Goal: Entertainment & Leisure: Consume media (video, audio)

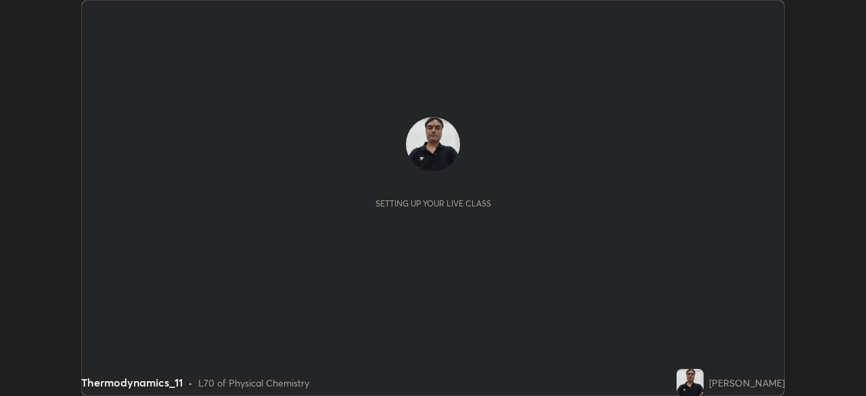
scroll to position [396, 866]
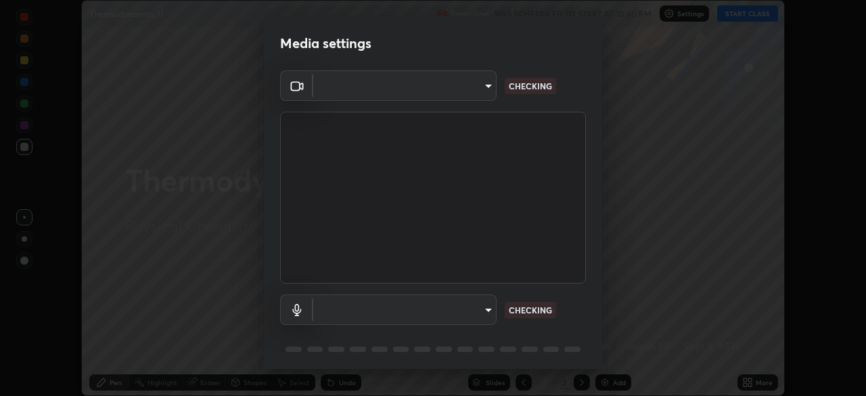
type input "d64d47ec9df49bf16df3be139c80778ada659e70263b5e9972ae33db9fa5459d"
type input "8903b6e297e5516eb36d75eceb56507cfa74bc914946bb1df613332a8cf0efe9"
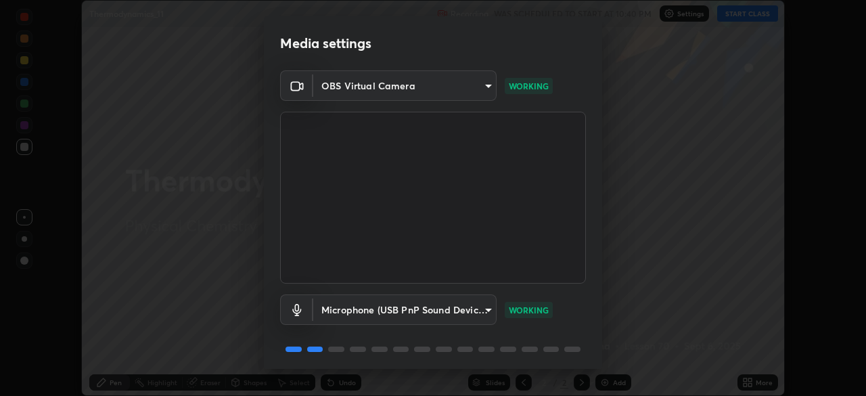
scroll to position [48, 0]
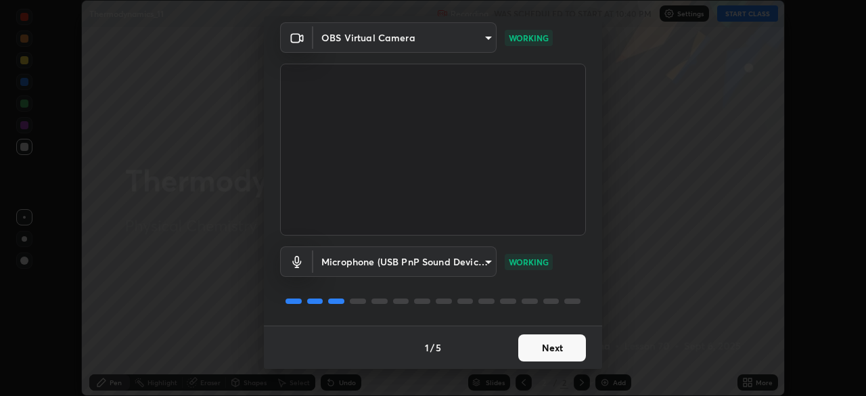
click at [529, 353] on button "Next" at bounding box center [552, 347] width 68 height 27
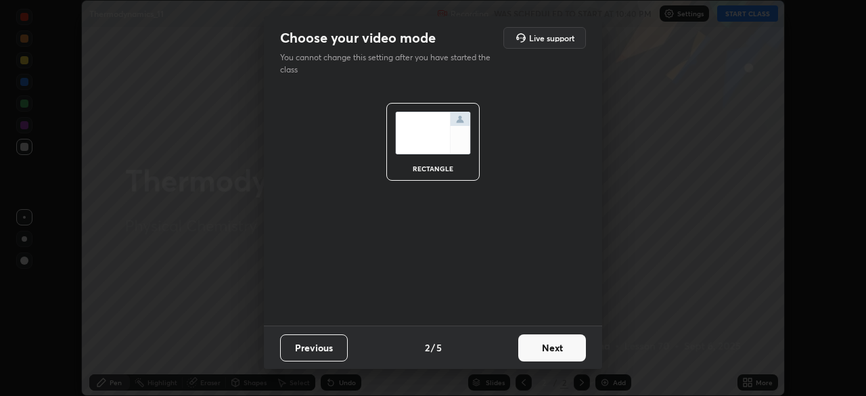
click at [530, 353] on button "Next" at bounding box center [552, 347] width 68 height 27
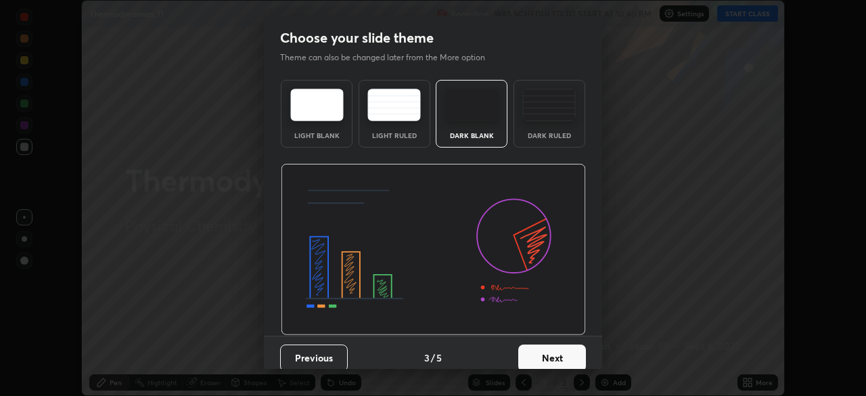
click at [533, 349] on button "Next" at bounding box center [552, 358] width 68 height 27
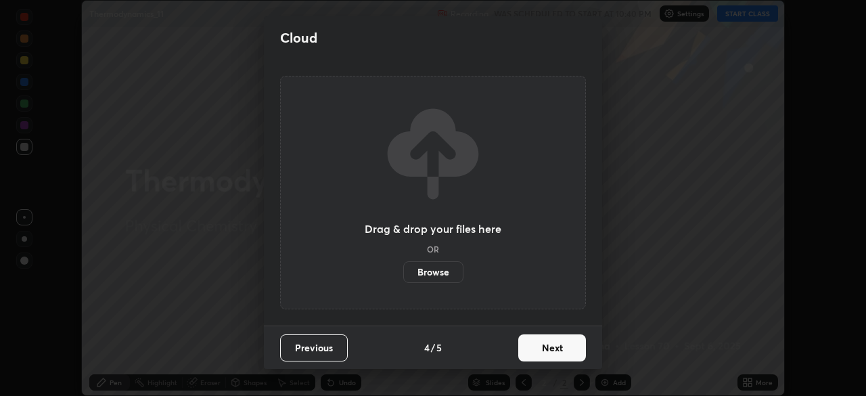
click at [533, 355] on button "Next" at bounding box center [552, 347] width 68 height 27
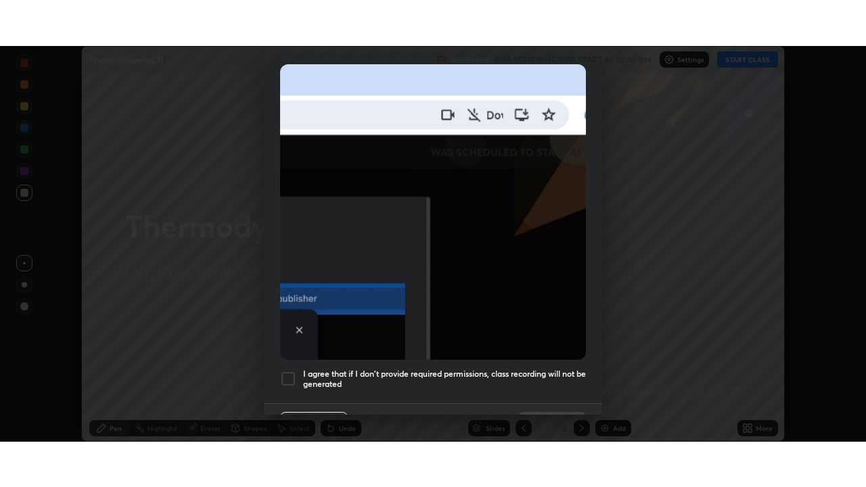
scroll to position [324, 0]
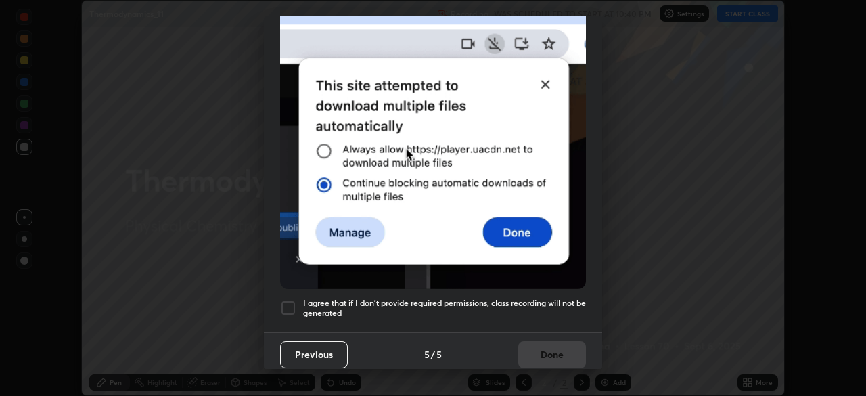
click at [289, 301] on div at bounding box center [288, 308] width 16 height 16
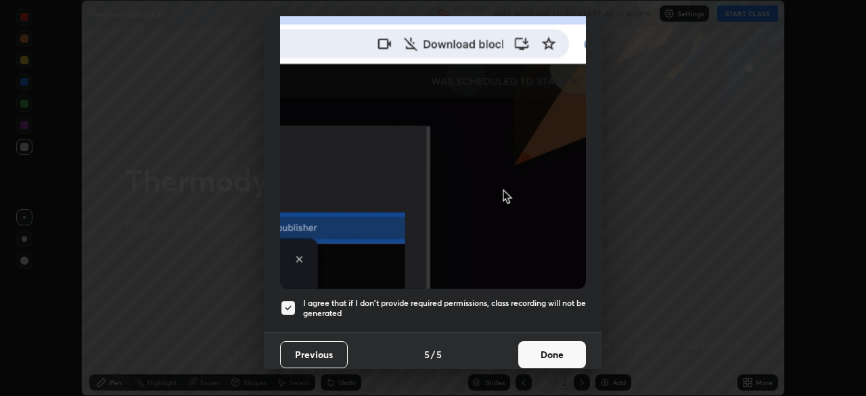
click at [535, 349] on button "Done" at bounding box center [552, 354] width 68 height 27
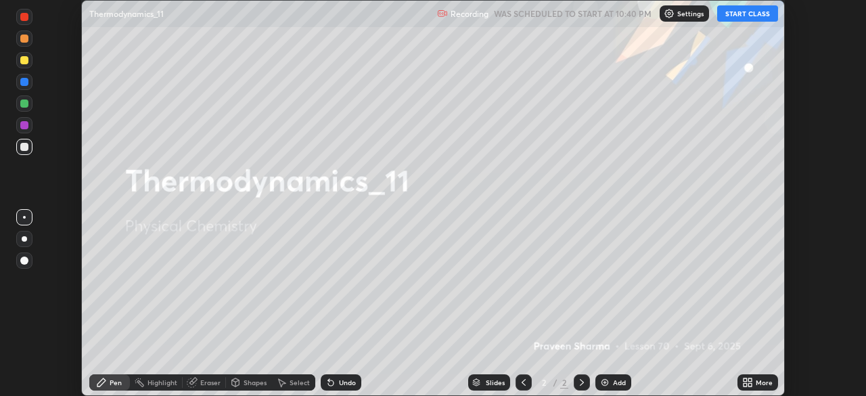
click at [606, 382] on img at bounding box center [605, 382] width 11 height 11
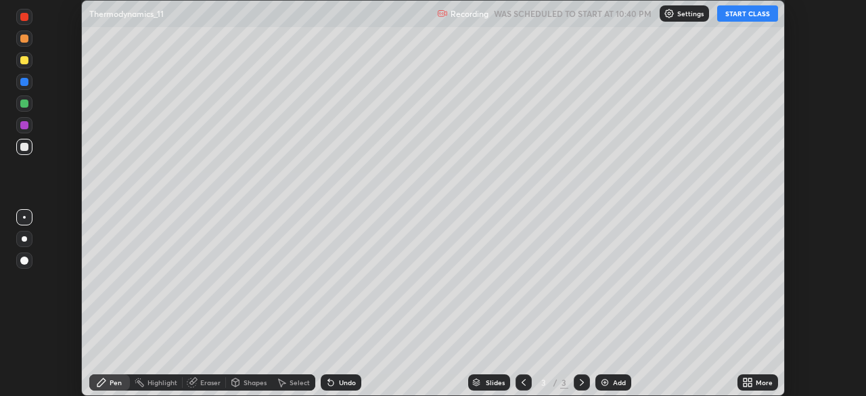
click at [738, 18] on button "START CLASS" at bounding box center [747, 13] width 61 height 16
click at [751, 378] on icon at bounding box center [750, 379] width 3 height 3
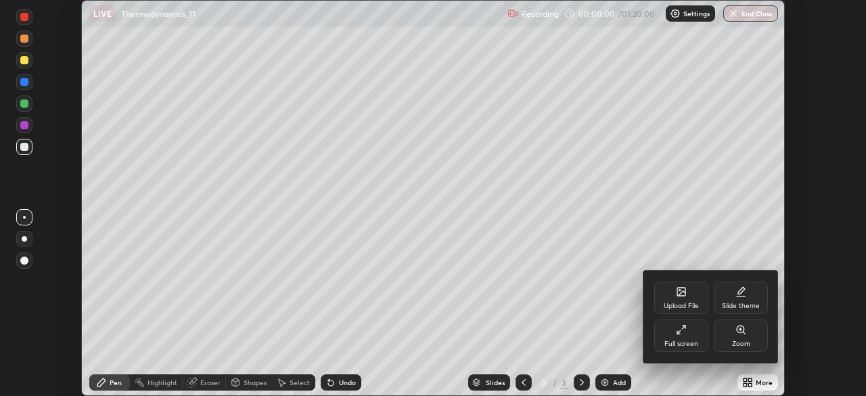
click at [686, 335] on div "Full screen" at bounding box center [682, 335] width 54 height 32
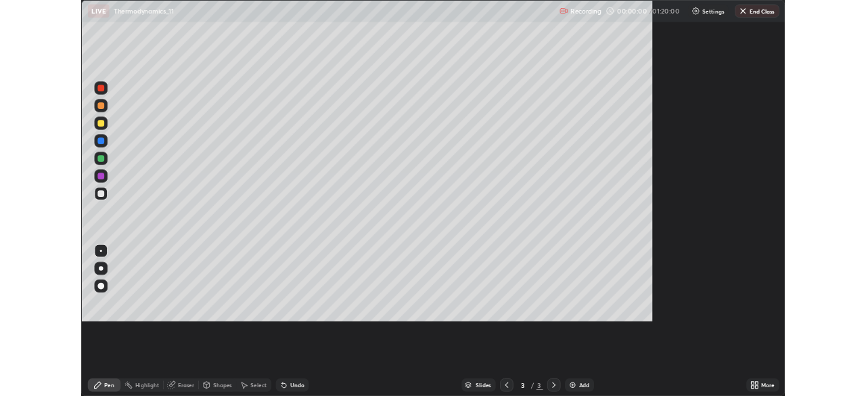
scroll to position [487, 866]
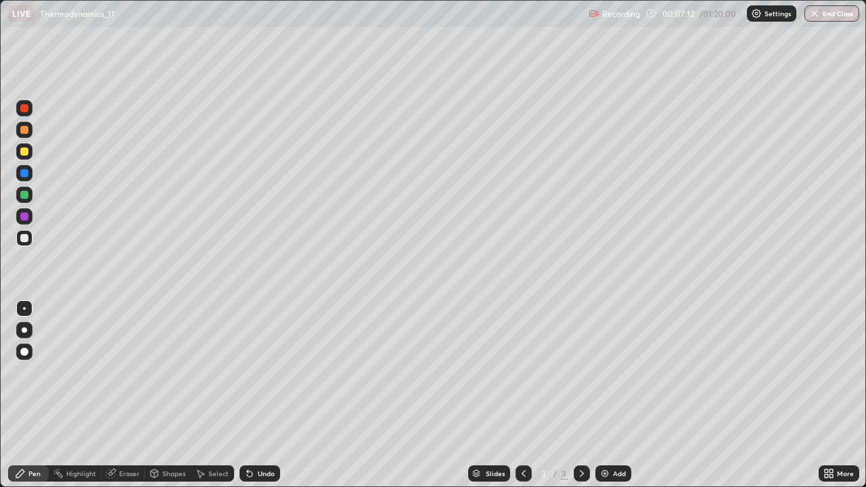
click at [264, 395] on div "Undo" at bounding box center [260, 474] width 41 height 16
click at [265, 395] on div "Undo" at bounding box center [266, 473] width 17 height 7
click at [267, 395] on div "Undo" at bounding box center [266, 473] width 17 height 7
click at [268, 395] on div "Undo" at bounding box center [266, 473] width 17 height 7
click at [267, 395] on div "Undo" at bounding box center [266, 473] width 17 height 7
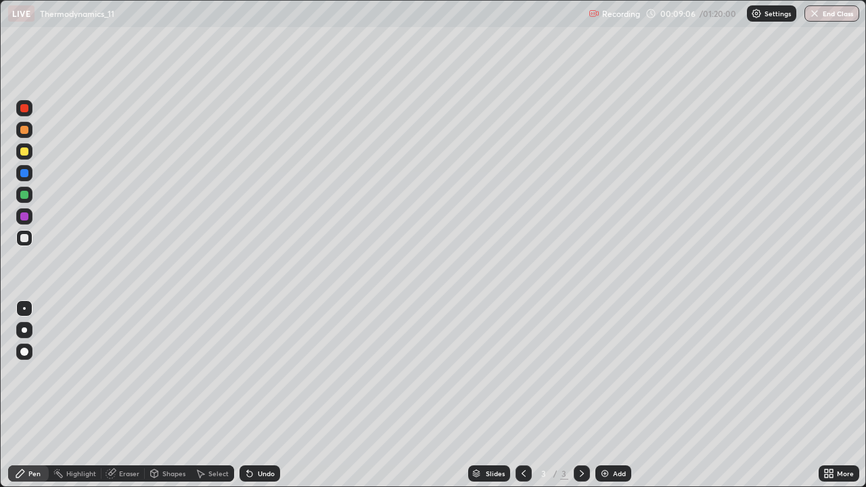
click at [605, 395] on img at bounding box center [605, 473] width 11 height 11
click at [265, 395] on div "Undo" at bounding box center [266, 473] width 17 height 7
click at [263, 395] on div "Undo" at bounding box center [266, 473] width 17 height 7
click at [268, 395] on div "Undo" at bounding box center [266, 473] width 17 height 7
click at [250, 395] on icon at bounding box center [249, 474] width 5 height 5
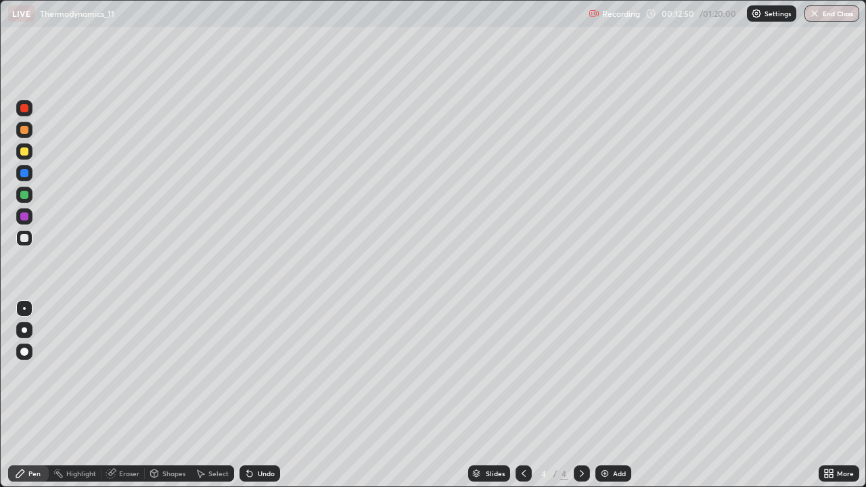
click at [267, 395] on div "Undo" at bounding box center [260, 474] width 41 height 16
click at [27, 153] on div at bounding box center [24, 152] width 8 height 8
click at [600, 395] on img at bounding box center [605, 473] width 11 height 11
click at [248, 395] on icon at bounding box center [249, 474] width 5 height 5
click at [29, 238] on div at bounding box center [24, 238] width 16 height 16
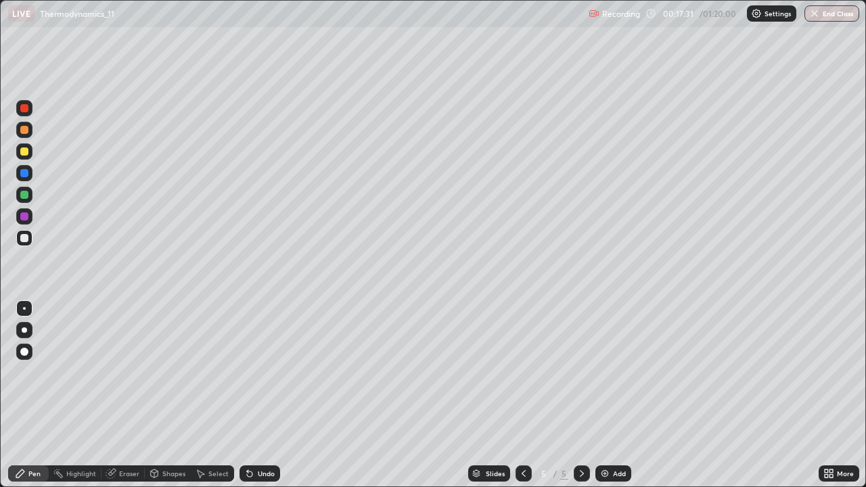
click at [255, 395] on div "Undo" at bounding box center [260, 474] width 41 height 16
click at [267, 395] on div "Undo" at bounding box center [266, 473] width 17 height 7
click at [265, 395] on div "Undo" at bounding box center [266, 473] width 17 height 7
click at [270, 395] on div "Undo" at bounding box center [266, 473] width 17 height 7
click at [273, 395] on div "Undo" at bounding box center [260, 474] width 41 height 16
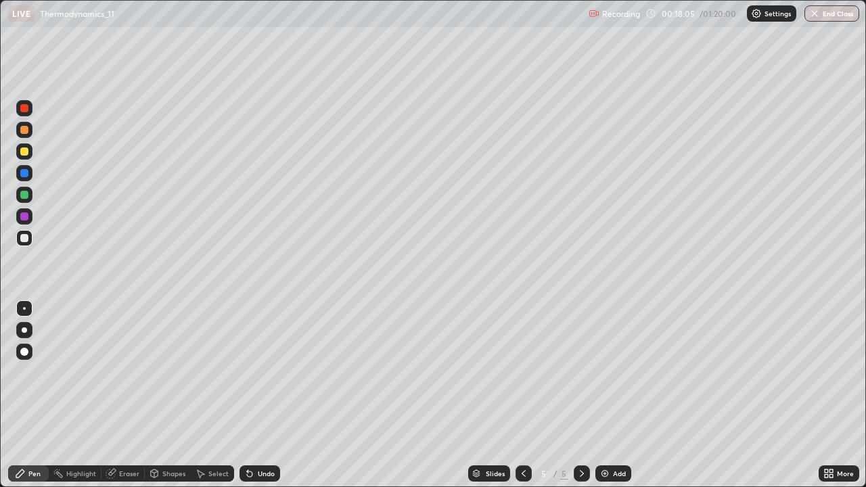
click at [269, 395] on div "Undo" at bounding box center [266, 473] width 17 height 7
click at [607, 395] on img at bounding box center [605, 473] width 11 height 11
click at [264, 395] on div "Undo" at bounding box center [266, 473] width 17 height 7
click at [265, 395] on div "Undo" at bounding box center [266, 473] width 17 height 7
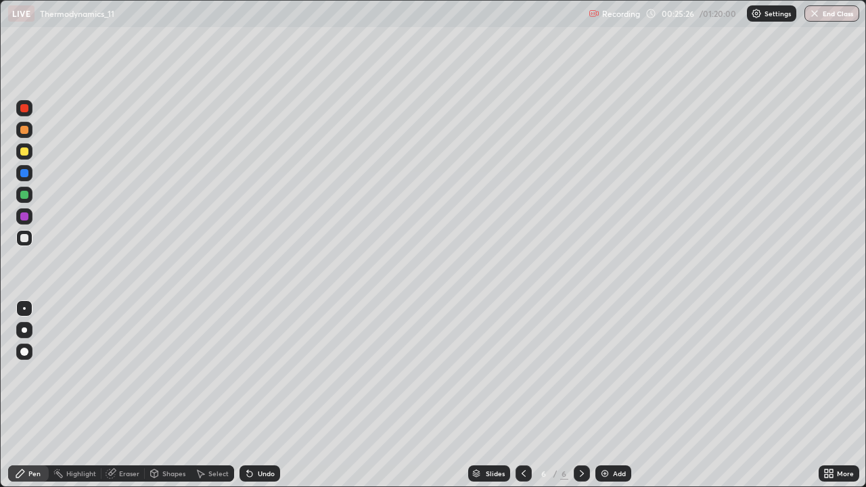
click at [269, 395] on div "Undo" at bounding box center [266, 473] width 17 height 7
click at [271, 395] on div "Undo" at bounding box center [266, 473] width 17 height 7
click at [274, 395] on div "Undo" at bounding box center [260, 474] width 41 height 16
click at [275, 395] on div "Undo" at bounding box center [260, 474] width 41 height 16
click at [274, 395] on div "Undo" at bounding box center [260, 474] width 41 height 16
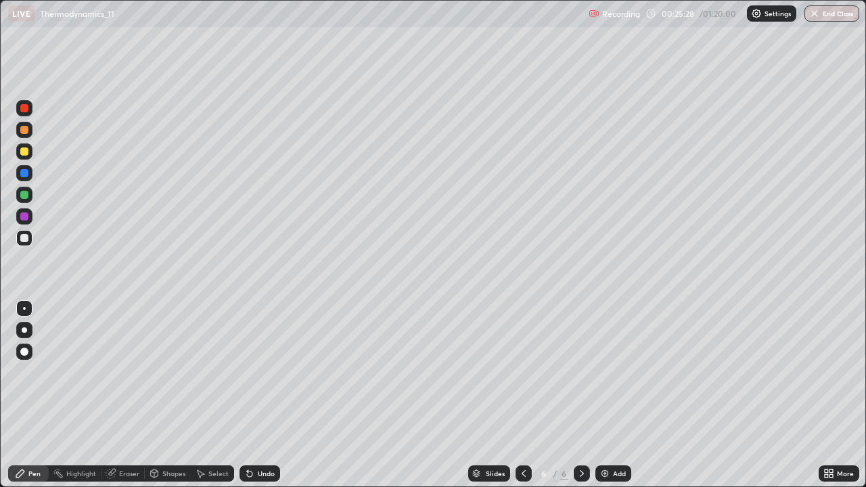
click at [272, 395] on div "Undo" at bounding box center [260, 474] width 41 height 16
click at [271, 395] on div "Undo" at bounding box center [266, 473] width 17 height 7
click at [269, 395] on div "Undo" at bounding box center [260, 474] width 41 height 16
click at [606, 395] on img at bounding box center [605, 473] width 11 height 11
click at [261, 395] on div "Undo" at bounding box center [266, 473] width 17 height 7
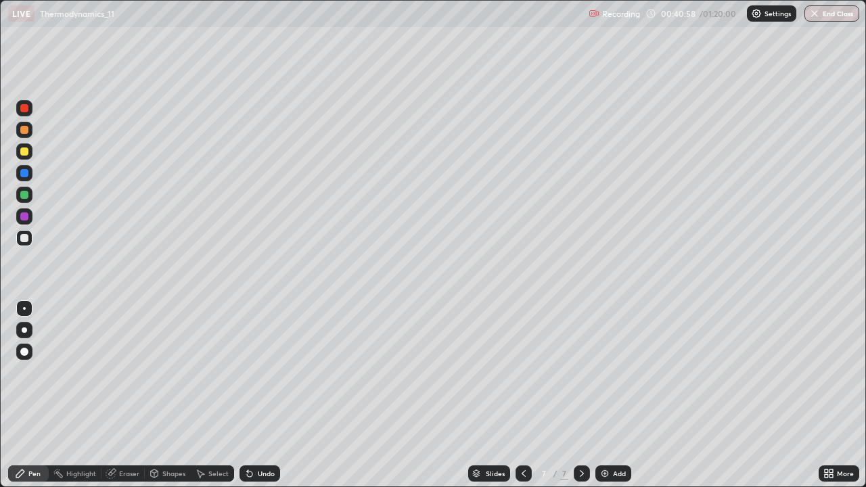
click at [262, 395] on div "Undo" at bounding box center [266, 473] width 17 height 7
click at [261, 395] on div "Undo" at bounding box center [260, 474] width 41 height 16
click at [263, 395] on div "Undo" at bounding box center [266, 473] width 17 height 7
click at [28, 151] on div at bounding box center [24, 152] width 8 height 8
click at [23, 196] on div at bounding box center [24, 195] width 8 height 8
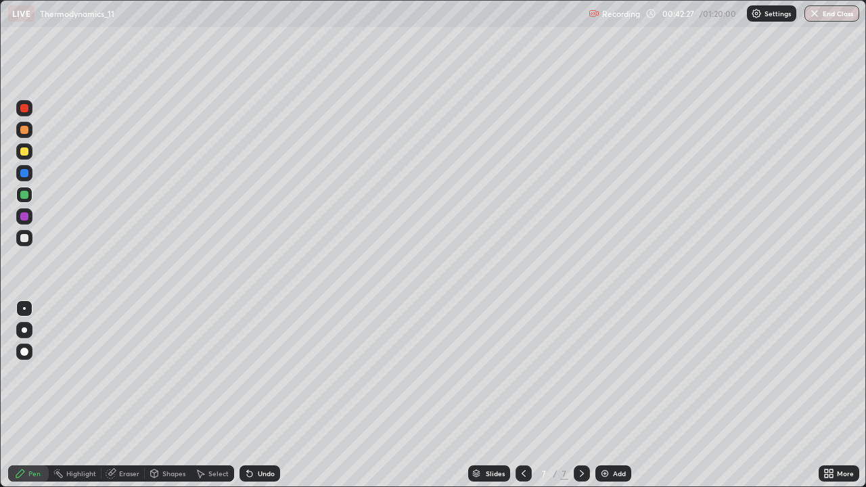
click at [269, 395] on div "Undo" at bounding box center [266, 473] width 17 height 7
click at [26, 173] on div at bounding box center [24, 173] width 8 height 8
click at [24, 236] on div at bounding box center [24, 238] width 8 height 8
click at [614, 395] on div "Add" at bounding box center [619, 473] width 13 height 7
click at [23, 154] on div at bounding box center [24, 152] width 8 height 8
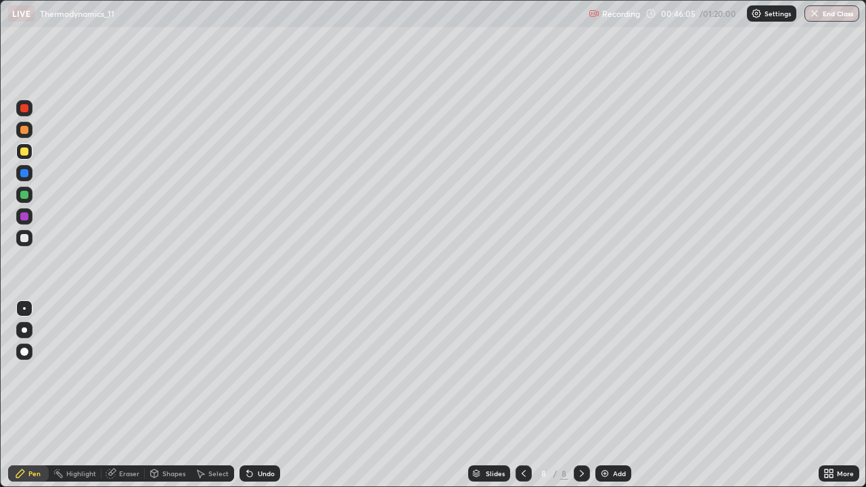
click at [22, 235] on div at bounding box center [24, 238] width 8 height 8
click at [267, 395] on div "Undo" at bounding box center [266, 473] width 17 height 7
click at [610, 395] on div "Add" at bounding box center [614, 474] width 36 height 16
click at [267, 395] on div "Undo" at bounding box center [260, 474] width 41 height 16
click at [266, 395] on div "Undo" at bounding box center [266, 473] width 17 height 7
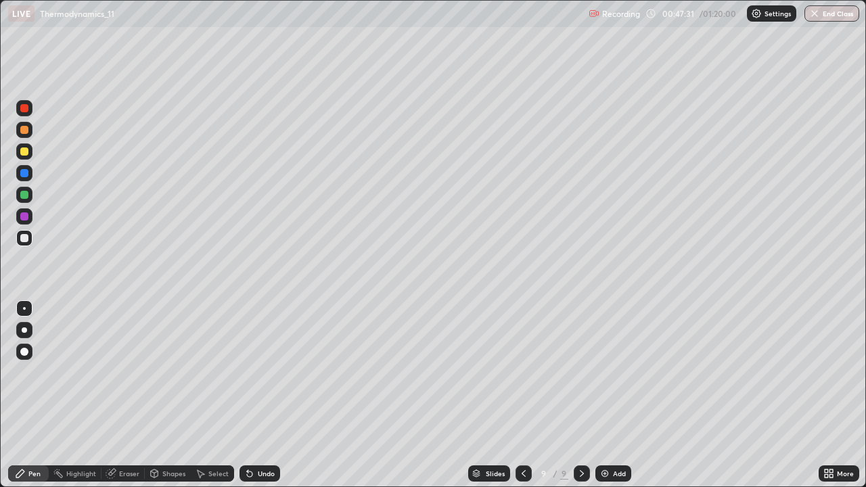
click at [268, 395] on div "Undo" at bounding box center [266, 473] width 17 height 7
click at [523, 395] on icon at bounding box center [523, 473] width 11 height 11
click at [579, 395] on icon at bounding box center [582, 473] width 11 height 11
click at [25, 152] on div at bounding box center [24, 152] width 8 height 8
click at [523, 395] on icon at bounding box center [523, 473] width 11 height 11
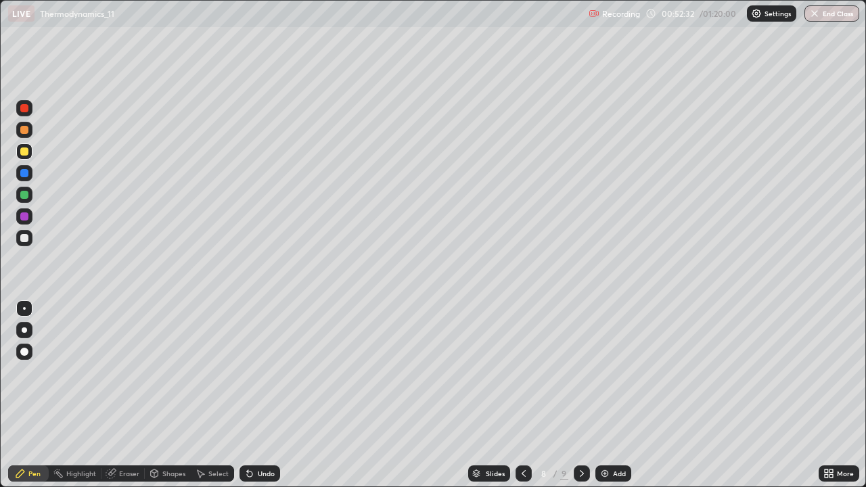
click at [606, 395] on img at bounding box center [605, 473] width 11 height 11
click at [31, 239] on div at bounding box center [24, 238] width 16 height 16
click at [18, 148] on div at bounding box center [24, 151] width 16 height 16
click at [606, 395] on img at bounding box center [605, 473] width 11 height 11
click at [25, 236] on div at bounding box center [24, 238] width 8 height 8
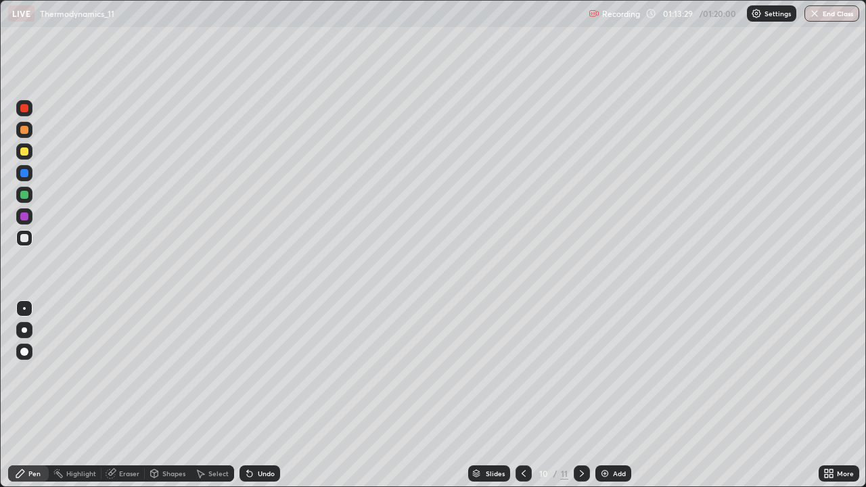
click at [111, 395] on icon at bounding box center [110, 474] width 9 height 9
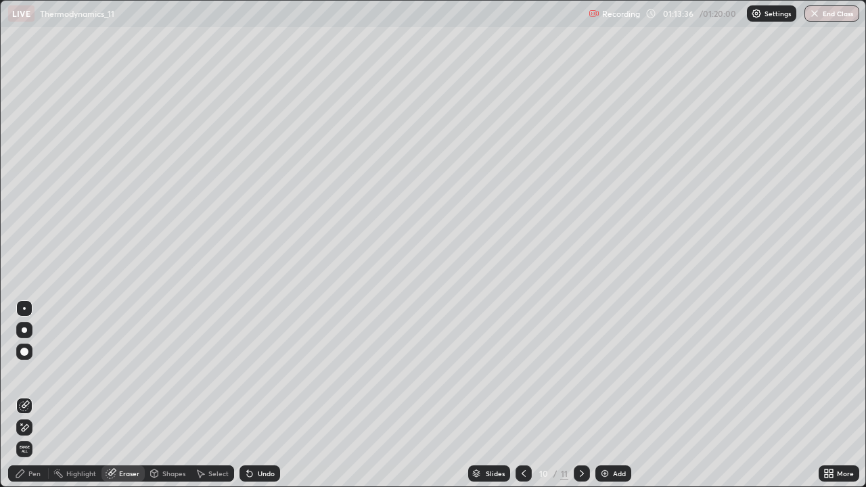
click at [20, 395] on icon at bounding box center [24, 406] width 11 height 11
click at [24, 309] on div at bounding box center [24, 308] width 3 height 3
click at [26, 348] on div at bounding box center [24, 352] width 8 height 8
click at [37, 250] on div "Erase all" at bounding box center [24, 243] width 32 height 433
click at [27, 395] on div "Pen" at bounding box center [28, 474] width 41 height 16
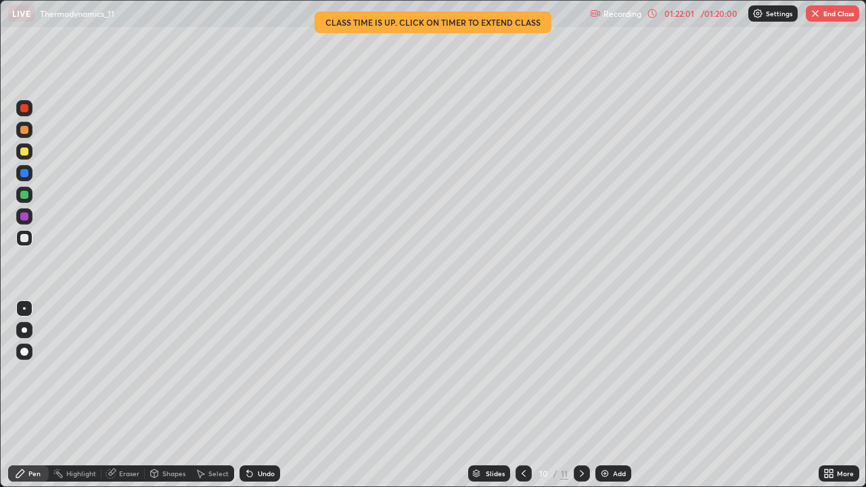
click at [827, 16] on button "End Class" at bounding box center [832, 13] width 53 height 16
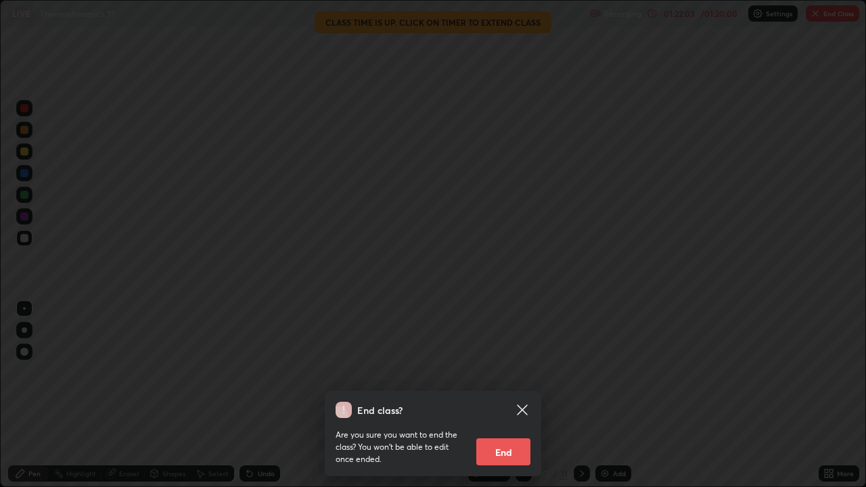
click at [506, 395] on button "End" at bounding box center [504, 452] width 54 height 27
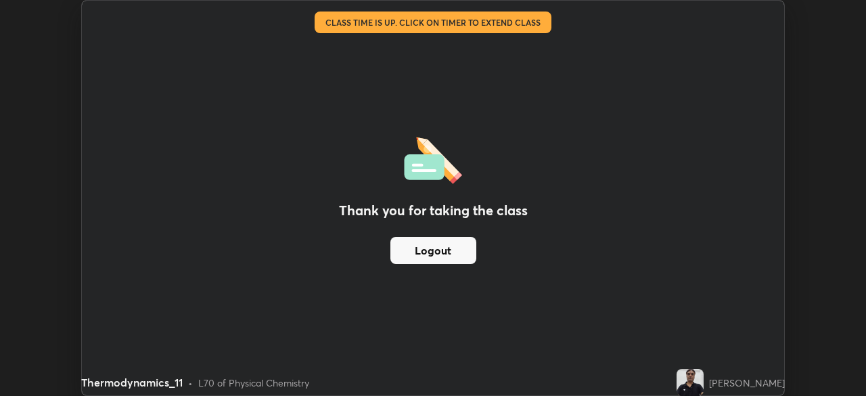
scroll to position [67291, 66821]
